Goal: Task Accomplishment & Management: Use online tool/utility

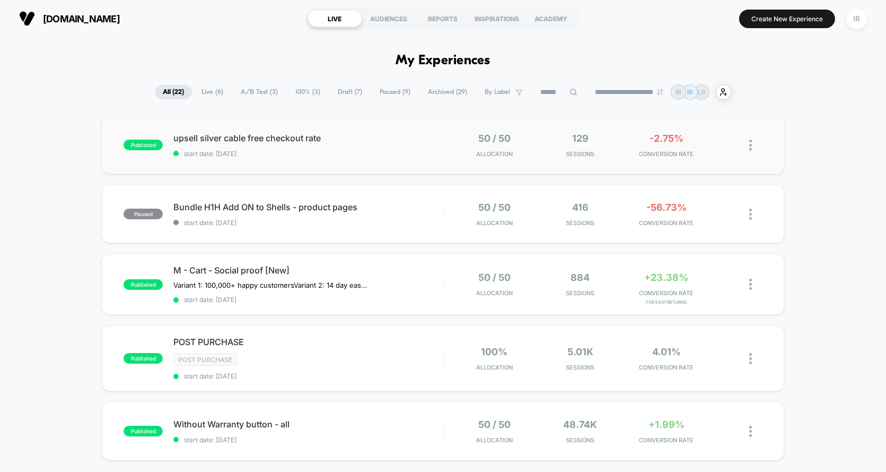
click at [465, 155] on div "50 / 50 Allocation" at bounding box center [494, 145] width 81 height 25
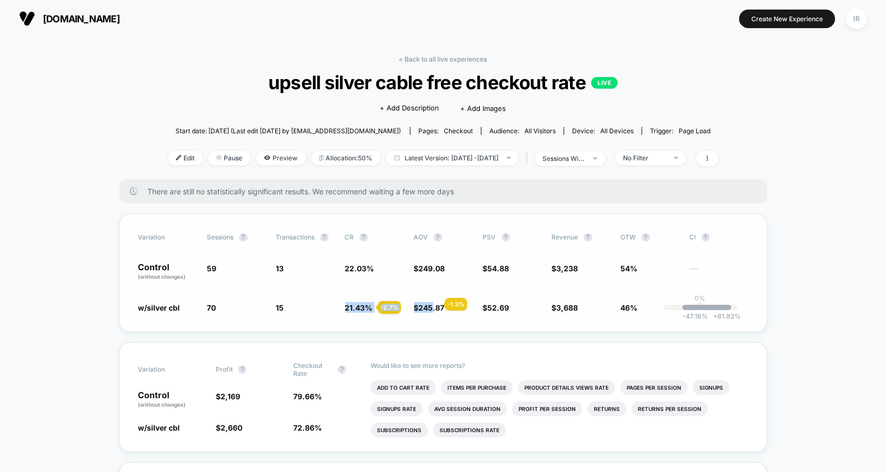
drag, startPoint x: 342, startPoint y: 304, endPoint x: 432, endPoint y: 303, distance: 90.2
click at [432, 303] on div "w/silver cbl 70 + 18.6 % 15 - 2.7 % 21.43 % - 2.7 % $ 245.87 - 1.3 % $ 52.69 - …" at bounding box center [443, 307] width 610 height 11
click at [432, 303] on span "245.87" at bounding box center [432, 307] width 26 height 9
click at [299, 311] on span "15 - 2.7 %" at bounding box center [305, 307] width 58 height 11
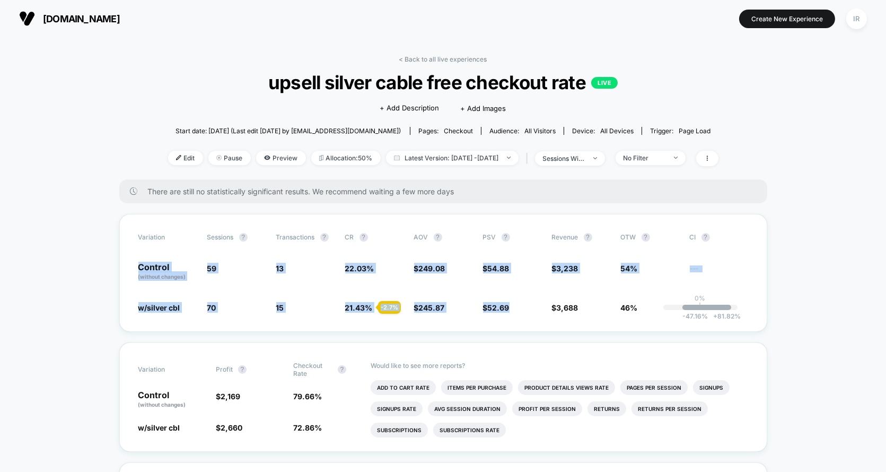
drag, startPoint x: 161, startPoint y: 258, endPoint x: 508, endPoint y: 330, distance: 354.3
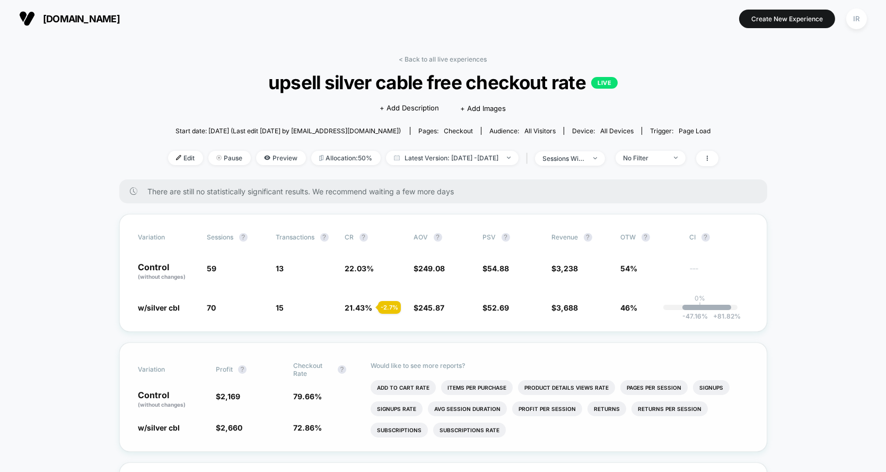
drag, startPoint x: 259, startPoint y: 159, endPoint x: 556, endPoint y: 371, distance: 365.0
drag, startPoint x: 336, startPoint y: 283, endPoint x: 588, endPoint y: 283, distance: 252.0
click at [588, 282] on div "Variation Sessions ? Transactions ? CR ? AOV ? PSV ? Revenue ? OTW ? CI ? Contr…" at bounding box center [443, 273] width 648 height 118
click at [588, 283] on div "Variation Sessions ? Transactions ? CR ? AOV ? PSV ? Revenue ? OTW ? CI ? Contr…" at bounding box center [443, 273] width 648 height 118
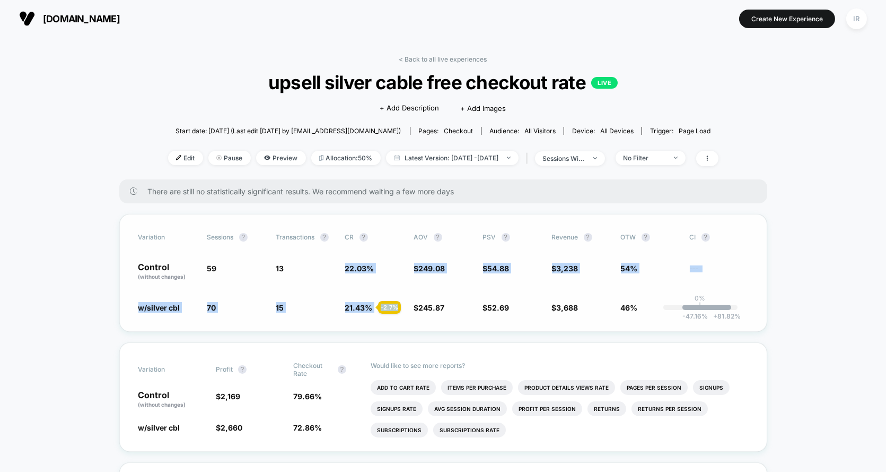
drag, startPoint x: 338, startPoint y: 269, endPoint x: 417, endPoint y: 301, distance: 85.0
click at [417, 301] on div "Variation Sessions ? Transactions ? CR ? AOV ? PSV ? Revenue ? OTW ? CI ? Contr…" at bounding box center [443, 273] width 648 height 118
click at [417, 302] on span "$ 245.87 - 1.3 %" at bounding box center [443, 307] width 58 height 11
drag, startPoint x: 412, startPoint y: 266, endPoint x: 494, endPoint y: 316, distance: 96.2
click at [494, 316] on div "Variation Sessions ? Transactions ? CR ? AOV ? PSV ? Revenue ? OTW ? CI ? Contr…" at bounding box center [443, 273] width 648 height 118
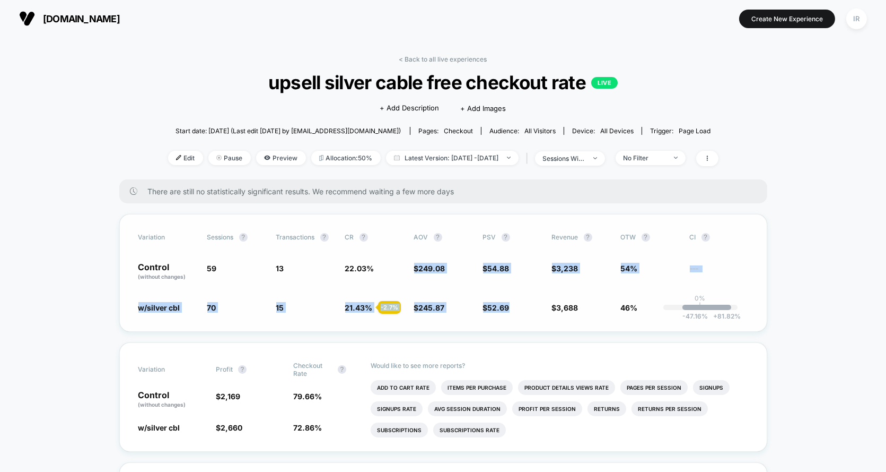
click at [494, 316] on div "Variation Sessions ? Transactions ? CR ? AOV ? PSV ? Revenue ? OTW ? CI ? Contr…" at bounding box center [443, 273] width 648 height 118
drag, startPoint x: 650, startPoint y: 308, endPoint x: 161, endPoint y: 262, distance: 490.7
click at [161, 262] on div "Variation Sessions ? Transactions ? CR ? AOV ? PSV ? Revenue ? OTW ? CI ? Contr…" at bounding box center [443, 273] width 648 height 118
click at [161, 263] on p "Control (without changes)" at bounding box center [167, 272] width 58 height 18
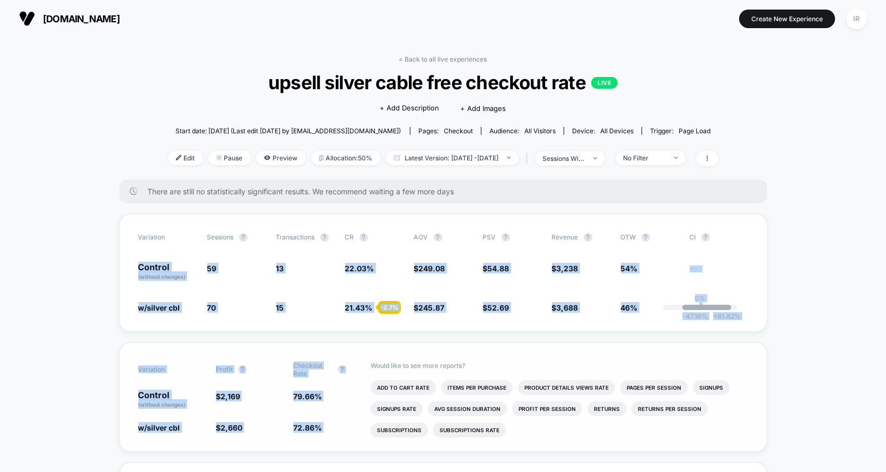
drag, startPoint x: 132, startPoint y: 262, endPoint x: 734, endPoint y: 341, distance: 606.8
click at [675, 327] on div "Variation Sessions ? Transactions ? CR ? AOV ? PSV ? Revenue ? OTW ? CI ? Contr…" at bounding box center [443, 273] width 648 height 118
drag, startPoint x: 581, startPoint y: 264, endPoint x: 471, endPoint y: 341, distance: 133.8
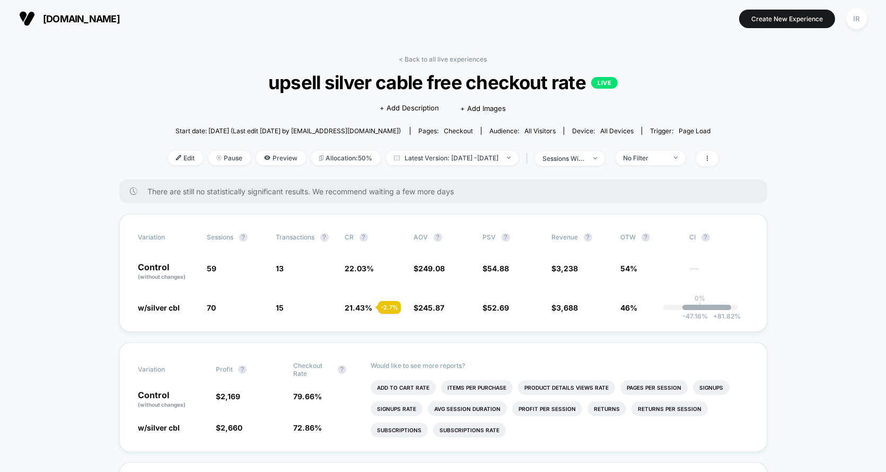
click at [493, 320] on div "Variation Sessions ? Transactions ? CR ? AOV ? PSV ? Revenue ? OTW ? CI ? Contr…" at bounding box center [443, 273] width 648 height 118
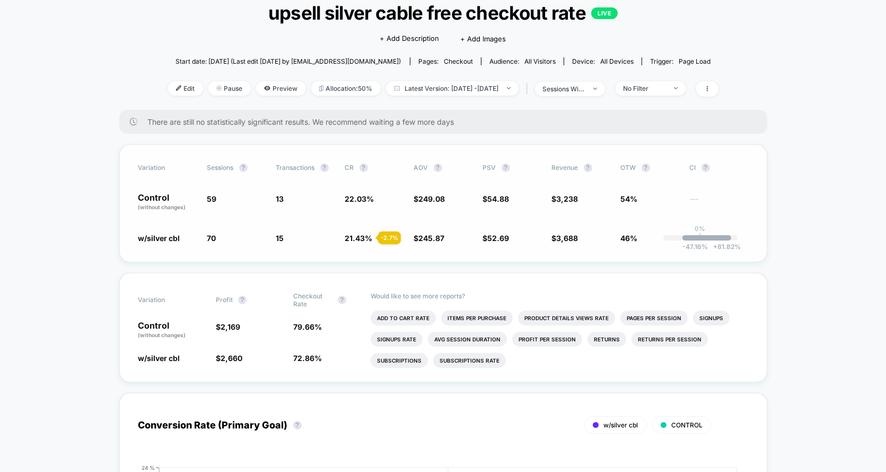
scroll to position [73, 0]
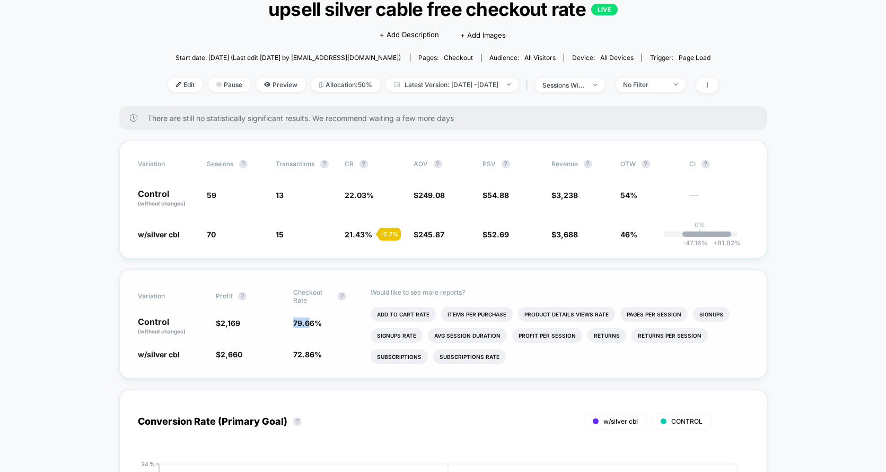
drag, startPoint x: 290, startPoint y: 316, endPoint x: 310, endPoint y: 318, distance: 20.3
click at [310, 318] on div "Control (without changes) $ 2,169 79.66 %" at bounding box center [443, 326] width 610 height 18
click at [310, 318] on span "79.66 %" at bounding box center [307, 322] width 29 height 9
click at [212, 89] on span "Pause" at bounding box center [229, 84] width 42 height 14
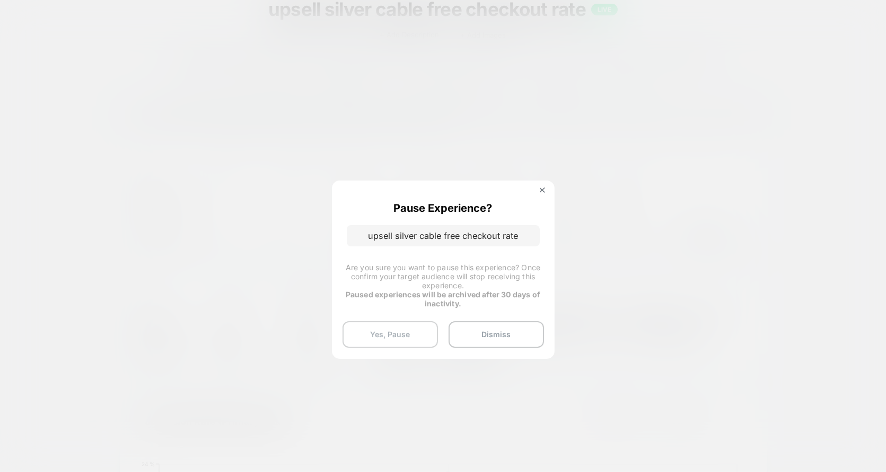
click at [412, 324] on button "Yes, Pause" at bounding box center [390, 334] width 95 height 27
